Goal: Find specific page/section: Find specific page/section

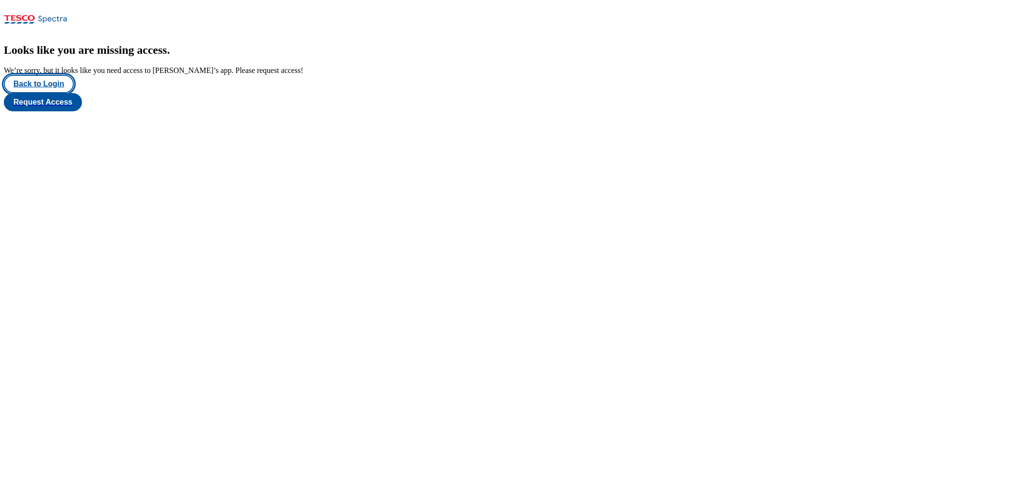
click at [46, 93] on button "Back to Login" at bounding box center [39, 84] width 70 height 18
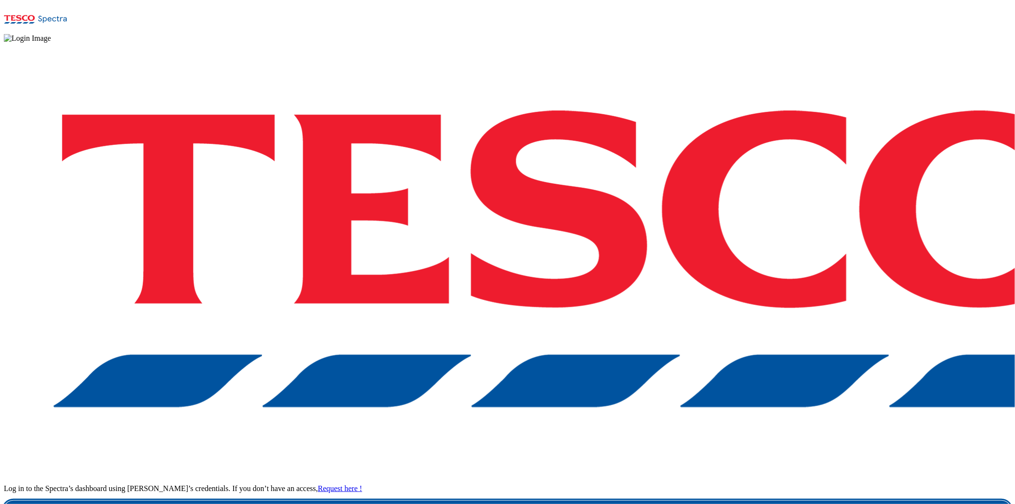
click at [744, 485] on link "Login" at bounding box center [507, 509] width 1007 height 19
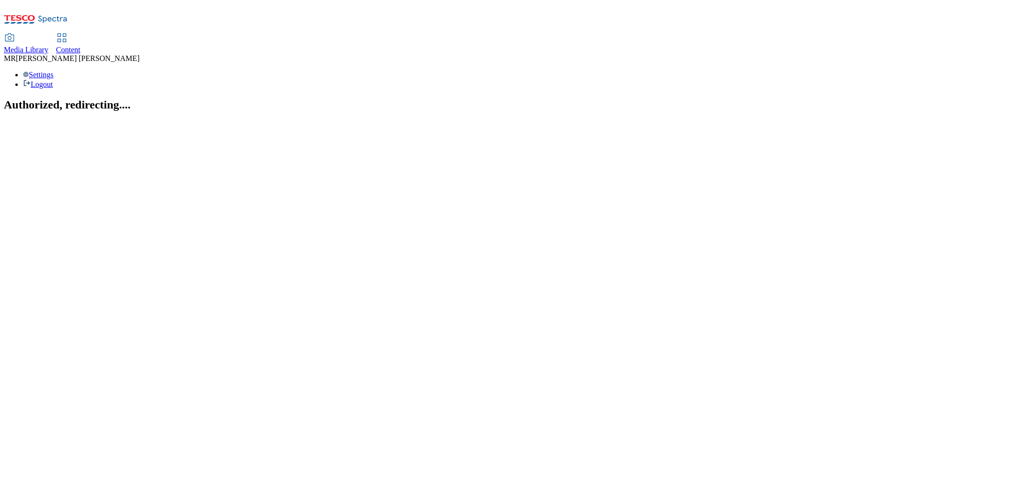
click at [81, 34] on link "Content" at bounding box center [68, 44] width 24 height 20
select select "ghs-[GEOGRAPHIC_DATA]"
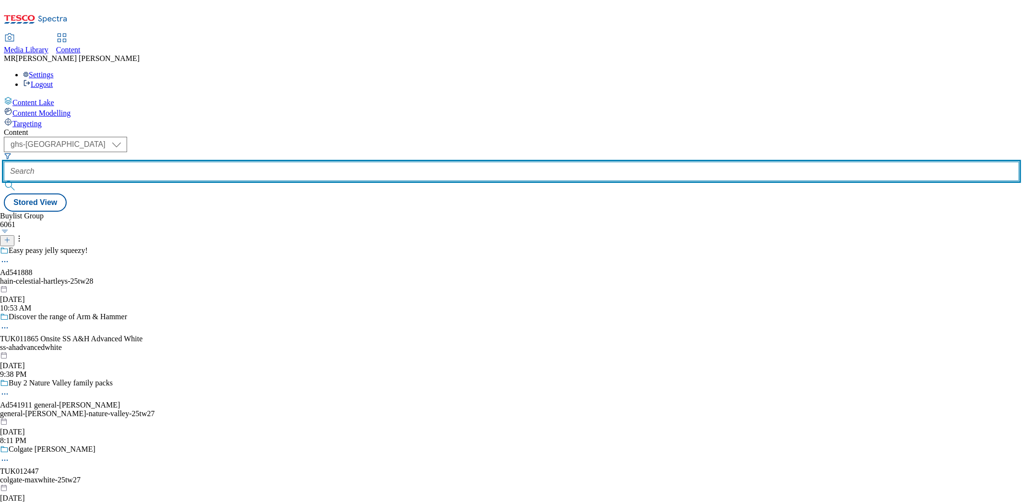
click at [223, 162] on input "text" at bounding box center [511, 171] width 1015 height 19
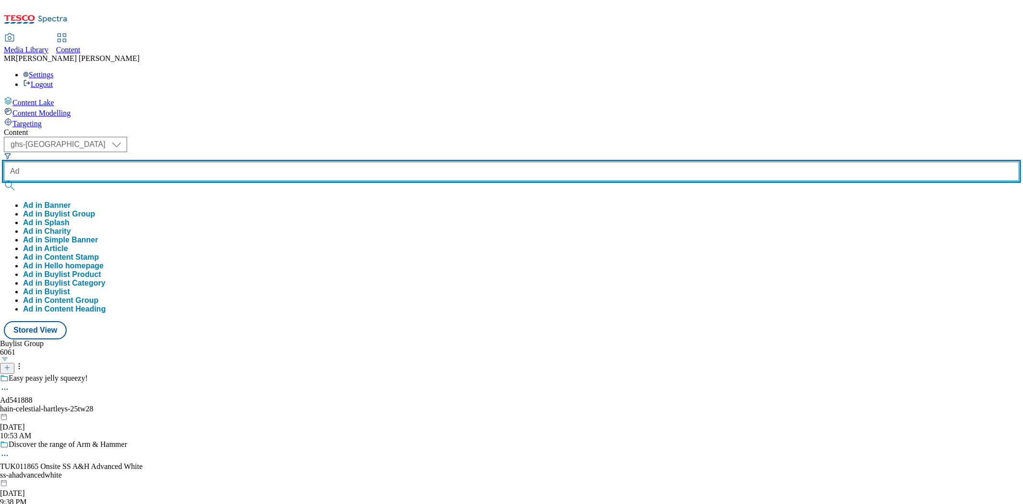
paste input "541911"
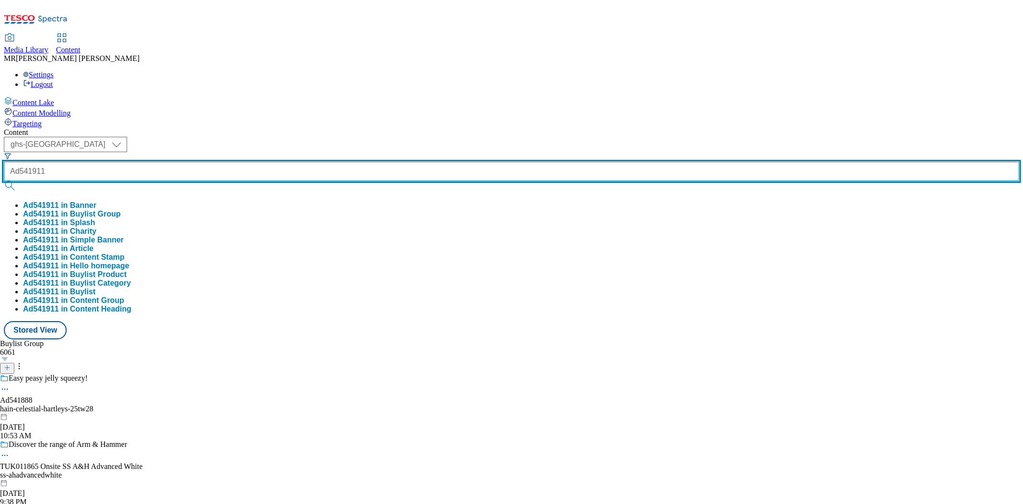
type input "Ad541911"
